Goal: Information Seeking & Learning: Check status

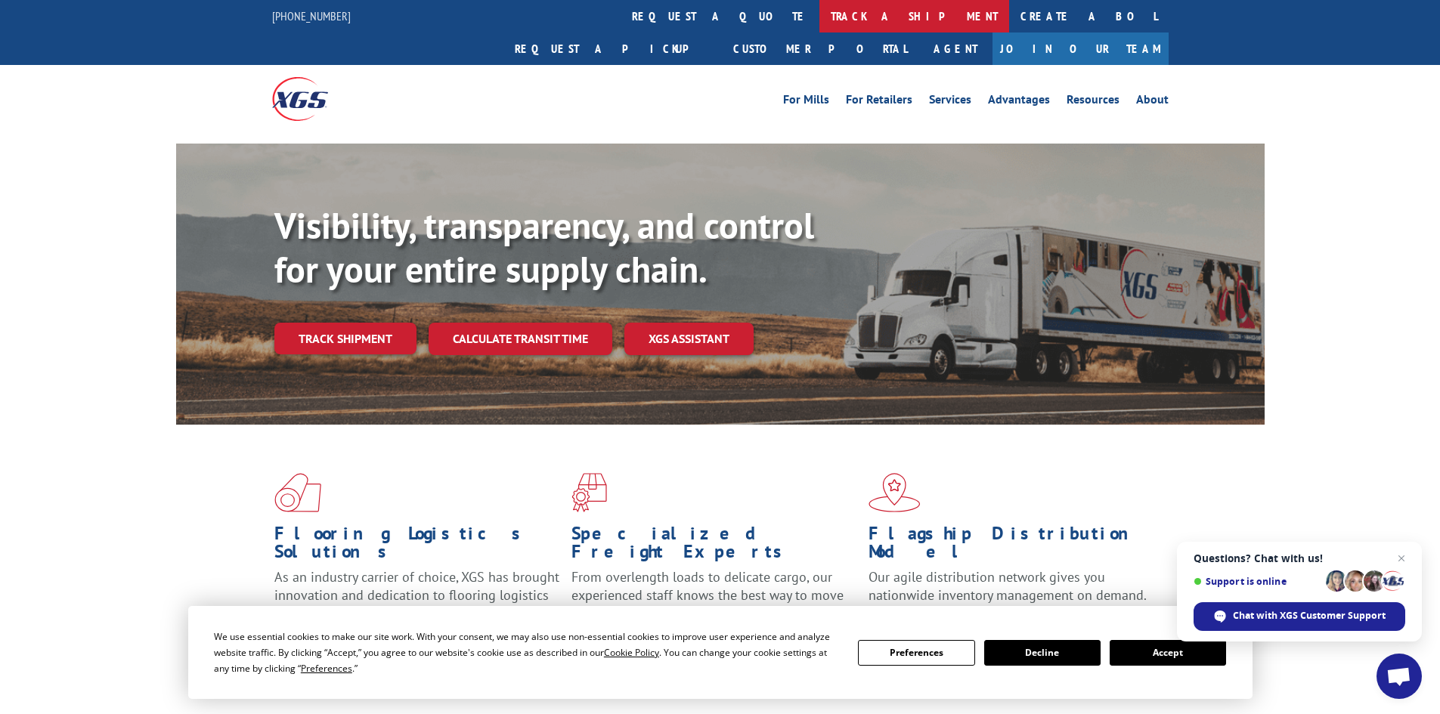
click at [819, 5] on link "track a shipment" at bounding box center [914, 16] width 190 height 32
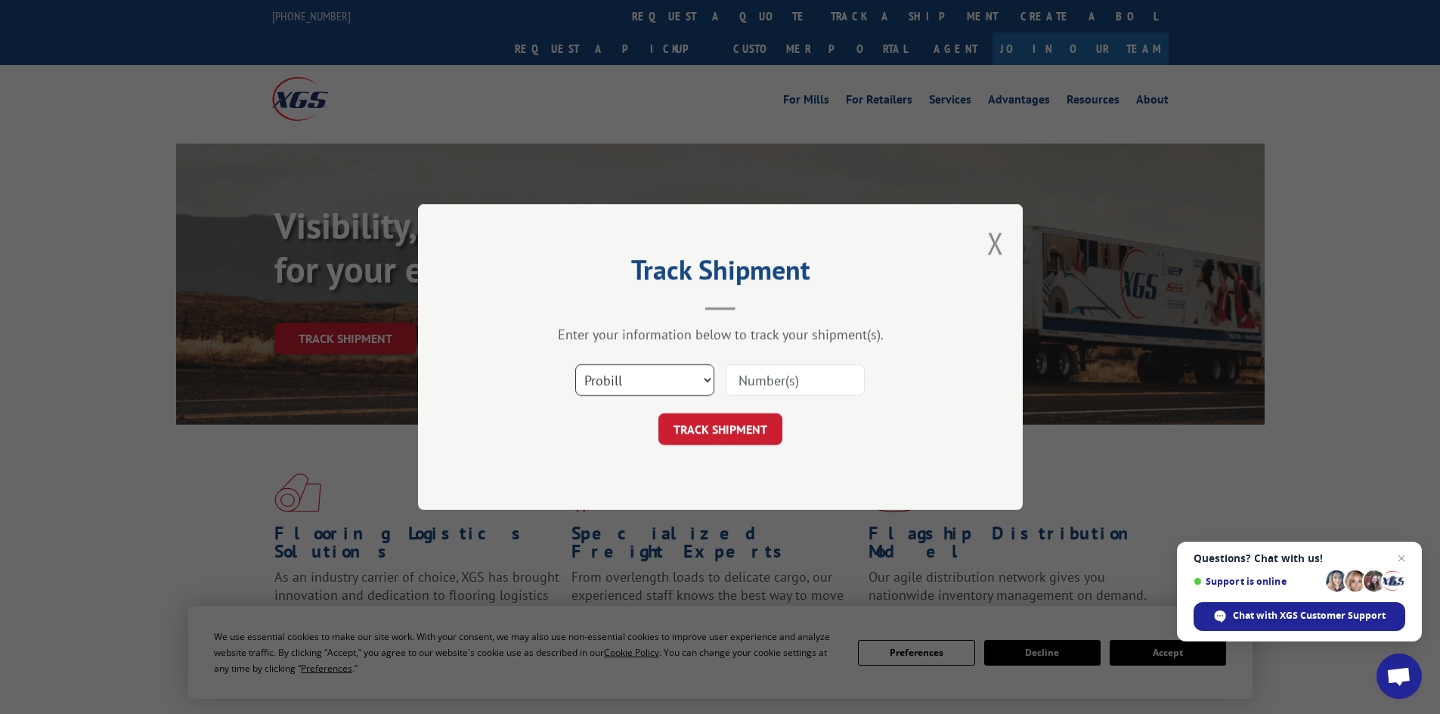
click at [660, 392] on select "Select category... Probill BOL PO" at bounding box center [644, 380] width 139 height 32
select select "bol"
click at [575, 364] on select "Select category... Probill BOL PO" at bounding box center [644, 380] width 139 height 32
click at [749, 385] on input at bounding box center [794, 380] width 139 height 32
paste input "2999105"
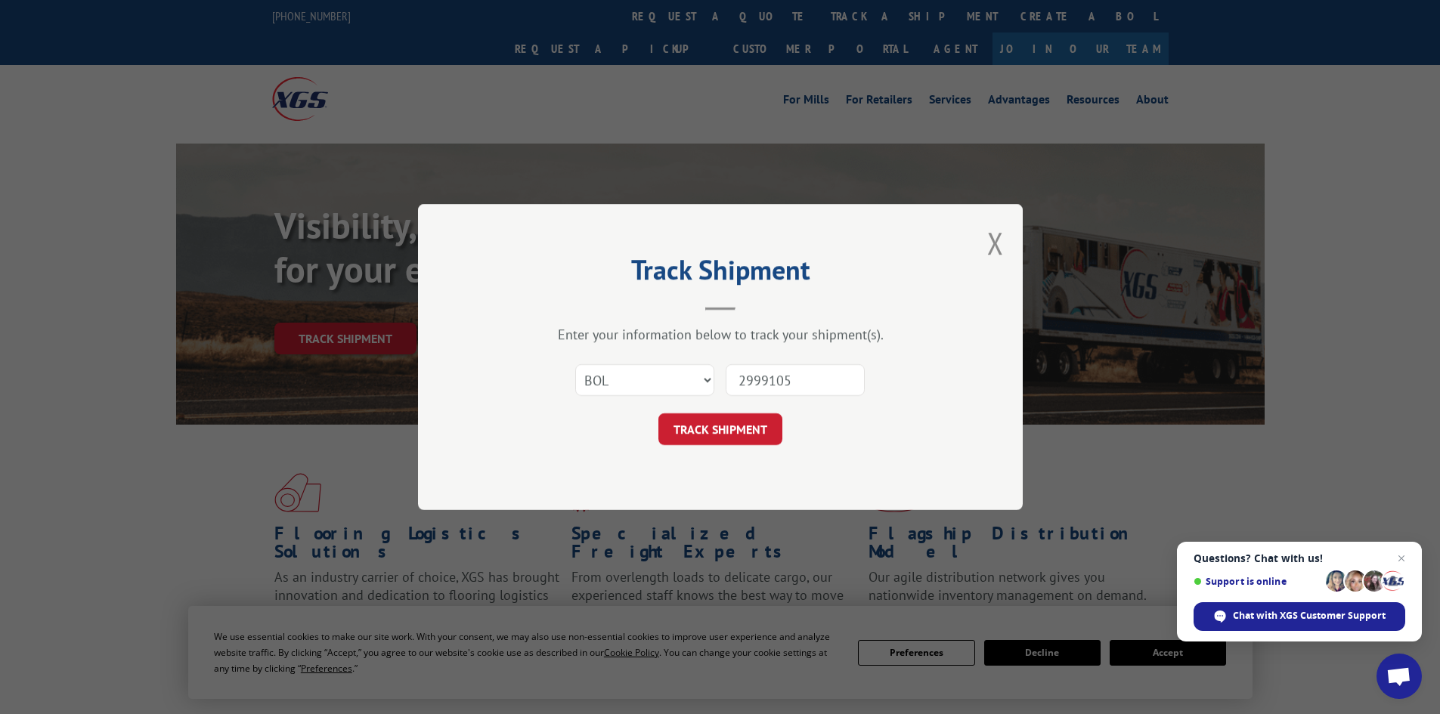
type input "2999105"
click at [748, 410] on form "Select category... Probill BOL PO 2999105 TRACK SHIPMENT" at bounding box center [719, 400] width 453 height 90
click at [755, 425] on button "TRACK SHIPMENT" at bounding box center [720, 429] width 124 height 32
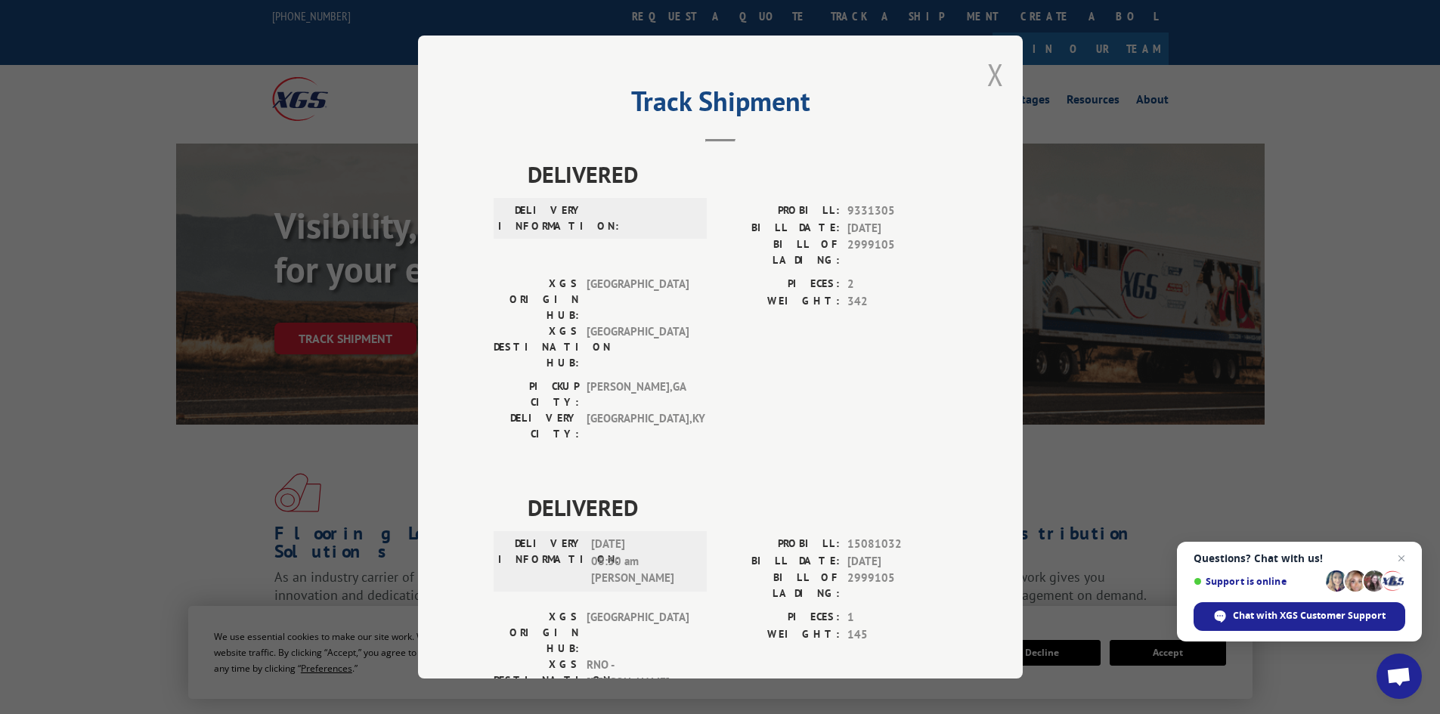
click at [987, 75] on button "Close modal" at bounding box center [995, 74] width 17 height 40
